Goal: Navigation & Orientation: Find specific page/section

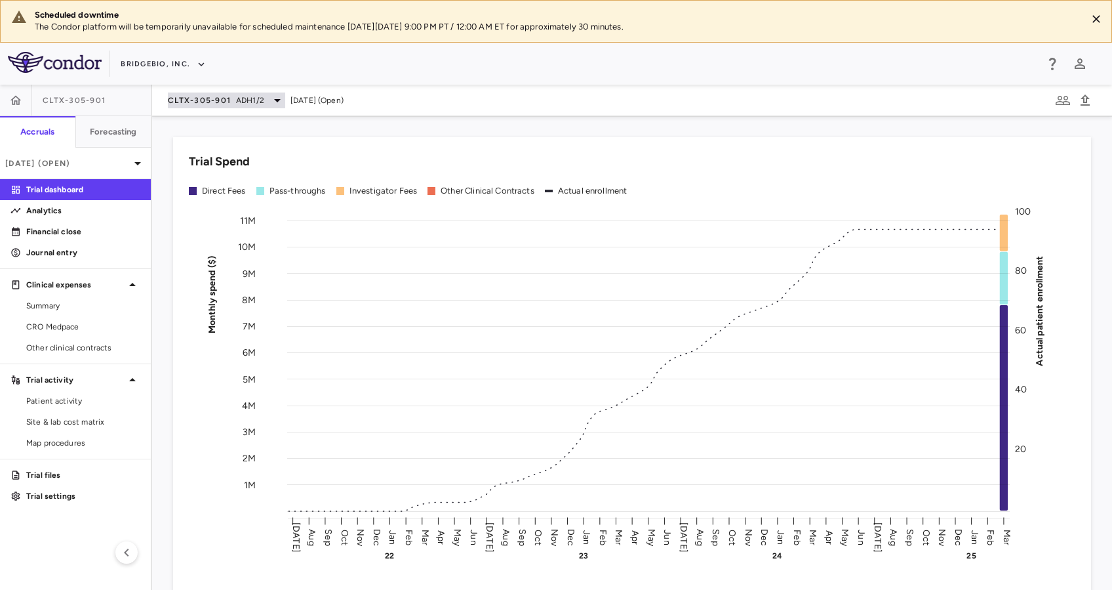
click at [270, 100] on icon at bounding box center [278, 100] width 16 height 16
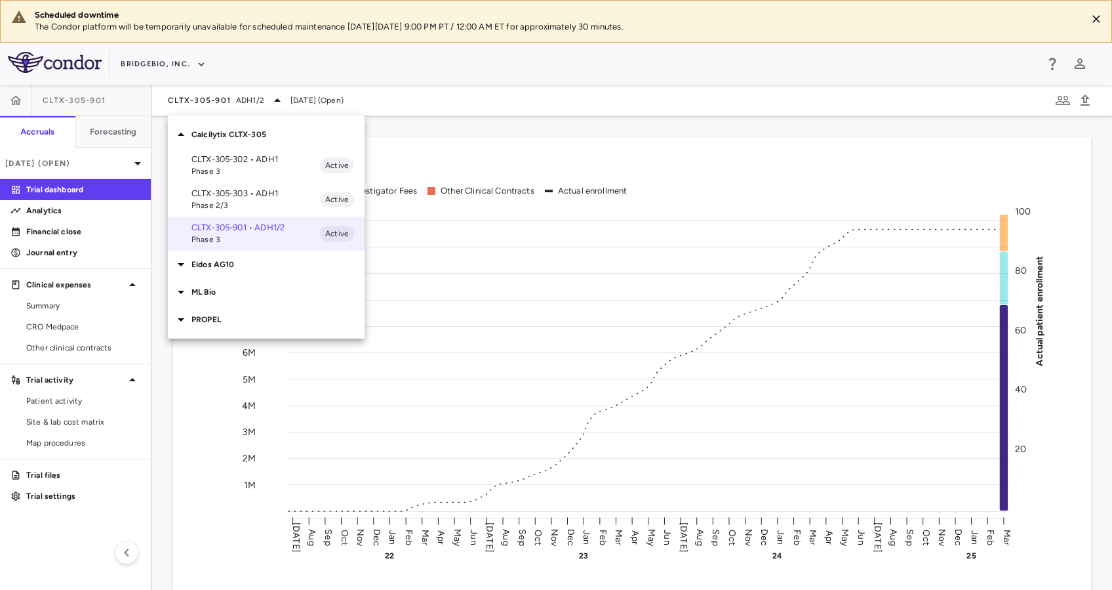
click at [242, 268] on p "Eidos AG10" at bounding box center [278, 264] width 173 height 12
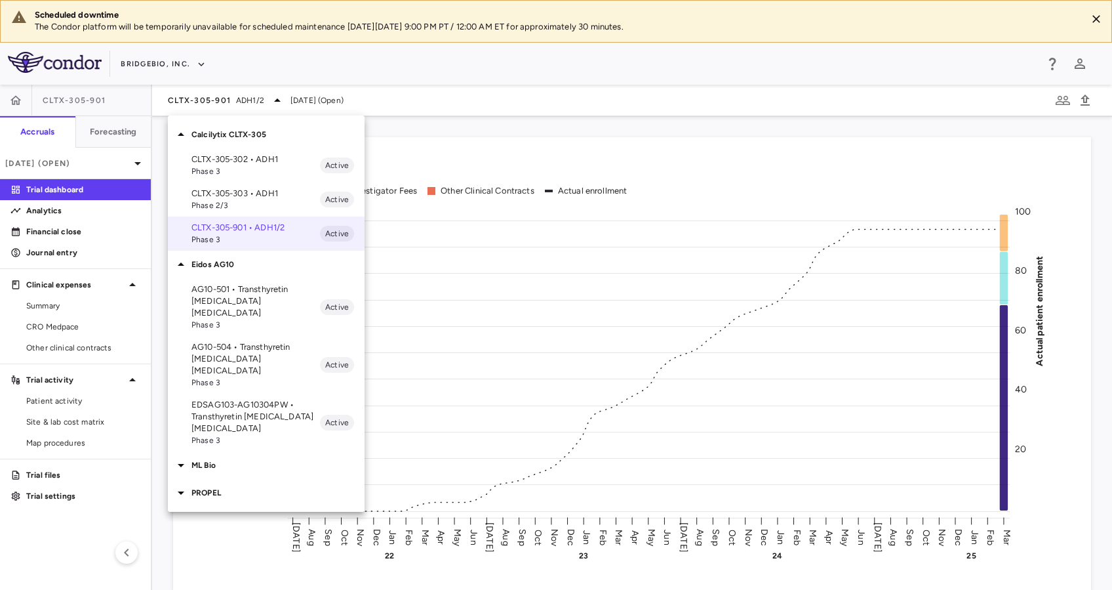
click at [268, 399] on p "EDSAG103-AG10304PW • Transthyretin [MEDICAL_DATA] [MEDICAL_DATA]" at bounding box center [256, 416] width 129 height 35
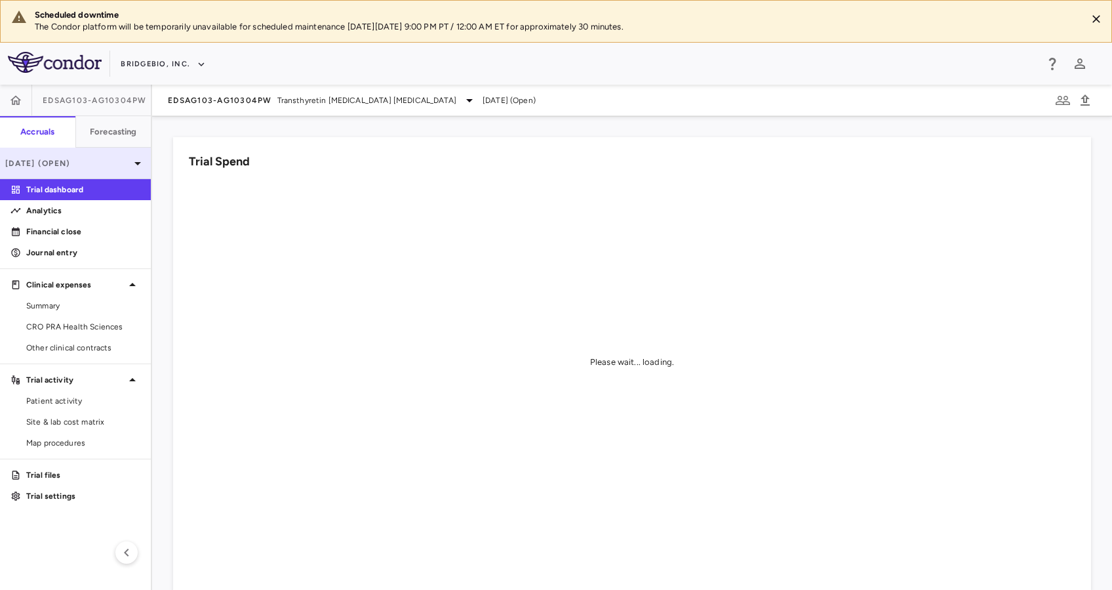
click at [126, 162] on p "[DATE] (Open)" at bounding box center [67, 163] width 125 height 12
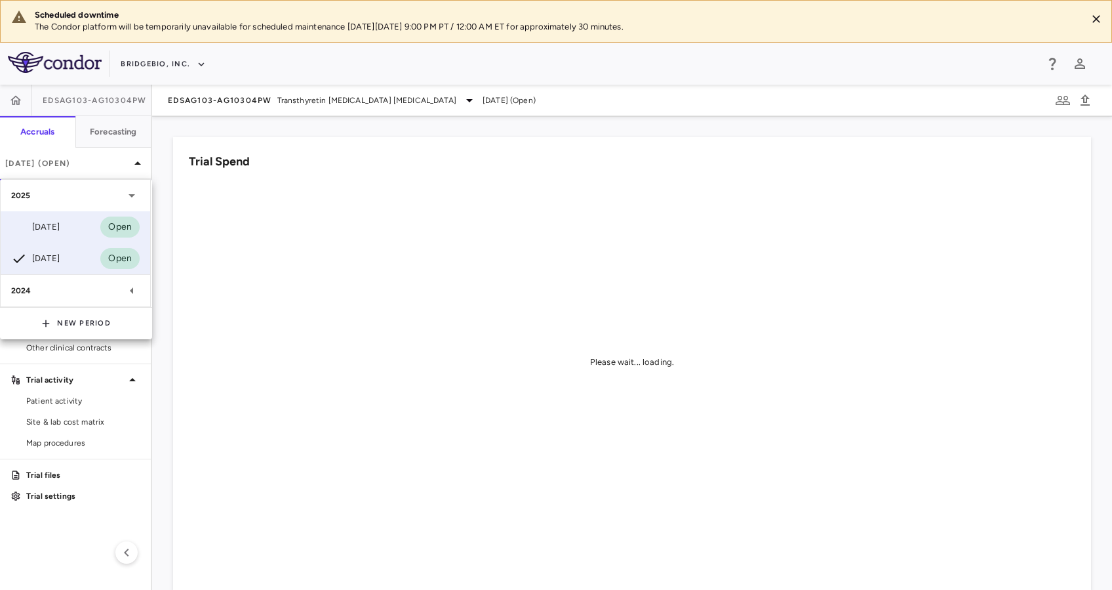
click at [60, 227] on div "[DATE]" at bounding box center [35, 227] width 49 height 16
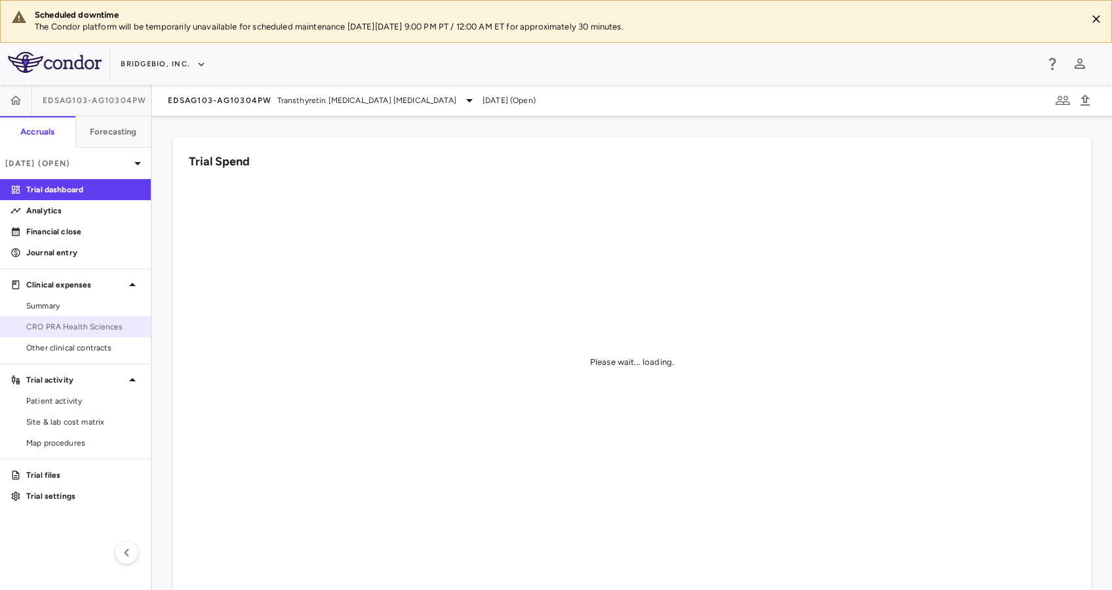
click at [100, 321] on span "CRO PRA Health Sciences" at bounding box center [83, 327] width 114 height 12
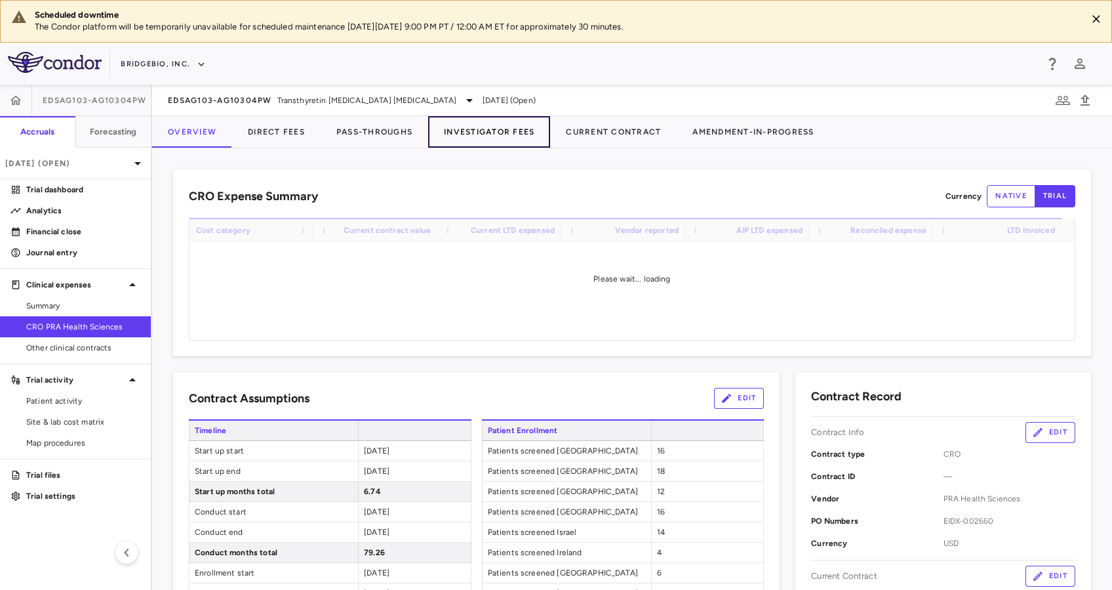
click at [502, 129] on button "Investigator Fees" at bounding box center [489, 131] width 122 height 31
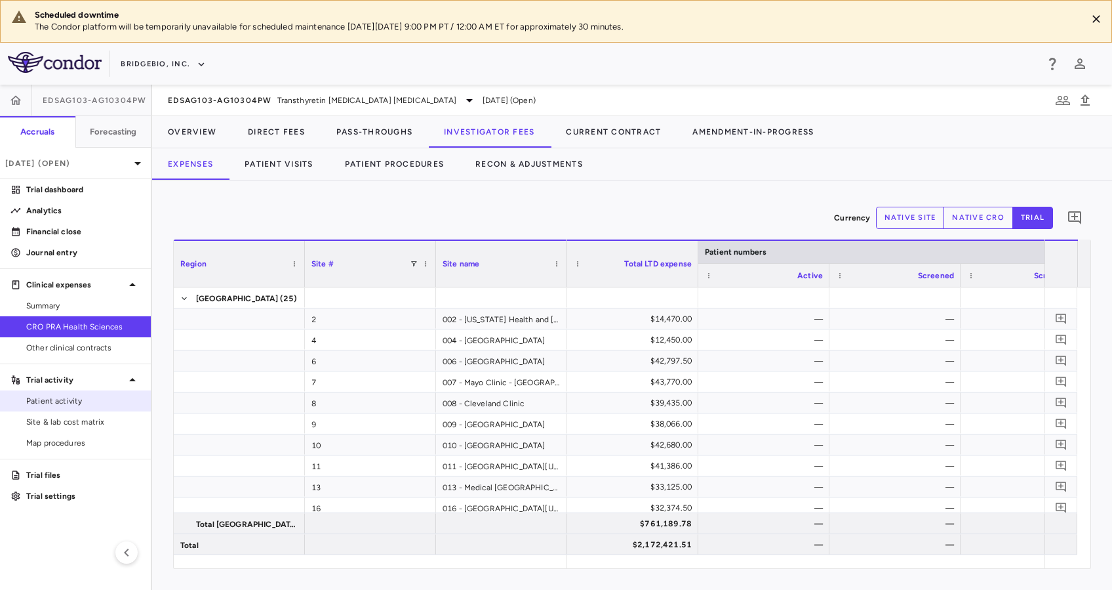
click at [58, 391] on link "Patient activity" at bounding box center [75, 401] width 151 height 20
